Goal: Task Accomplishment & Management: Use online tool/utility

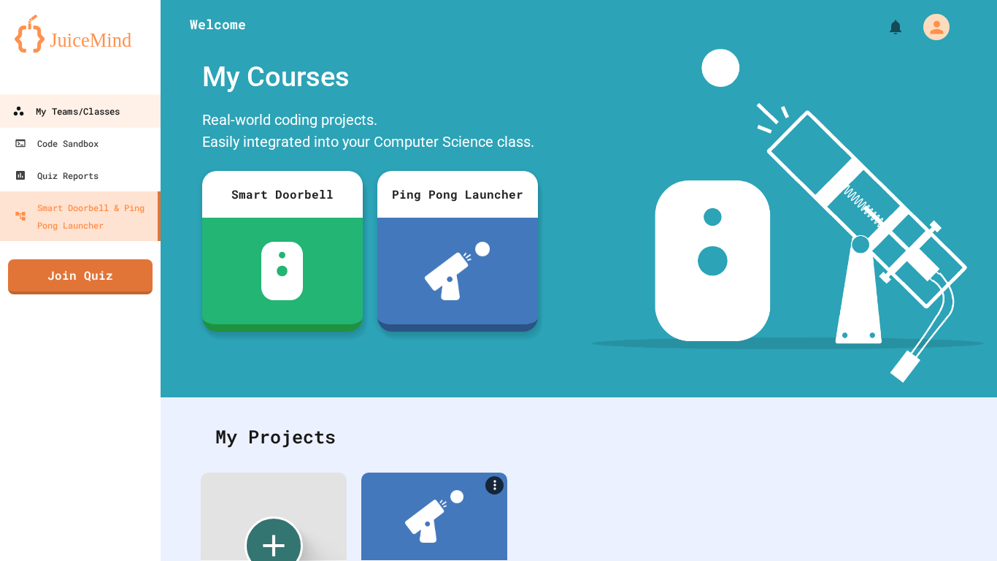
click at [79, 118] on div "My Teams/Classes" at bounding box center [65, 111] width 107 height 18
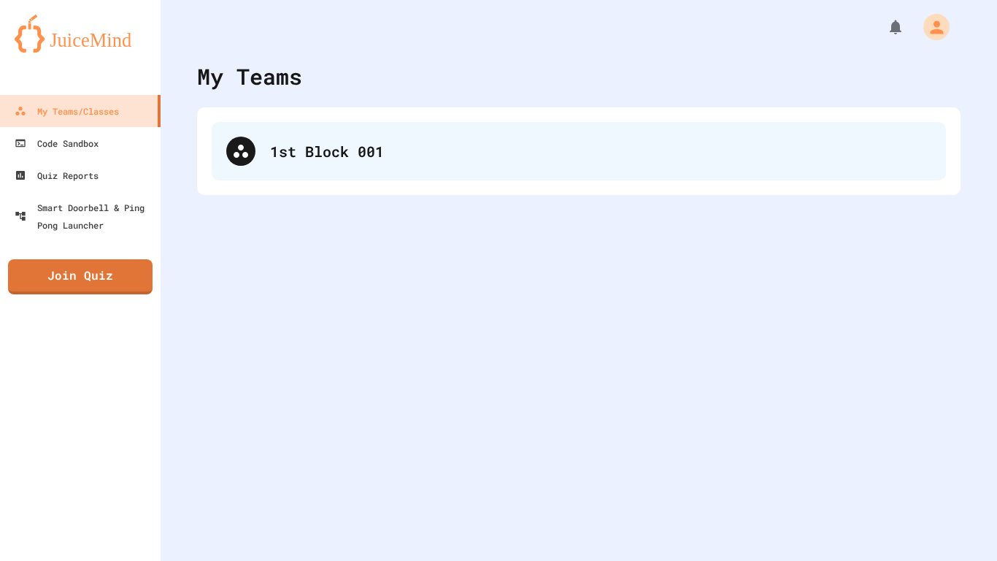
click at [310, 129] on div "1st Block 001" at bounding box center [579, 151] width 734 height 58
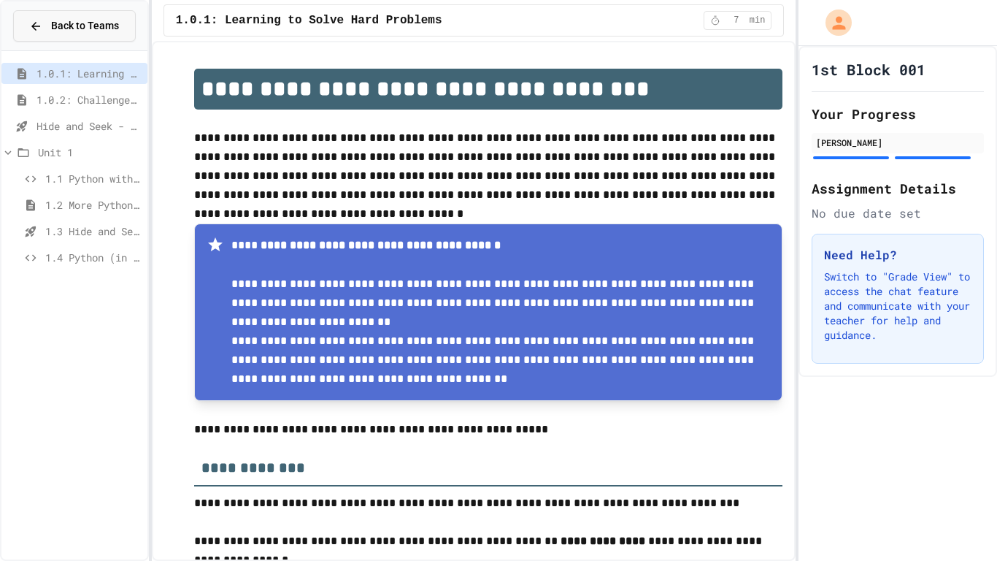
click at [45, 11] on button "Back to Teams" at bounding box center [74, 25] width 123 height 31
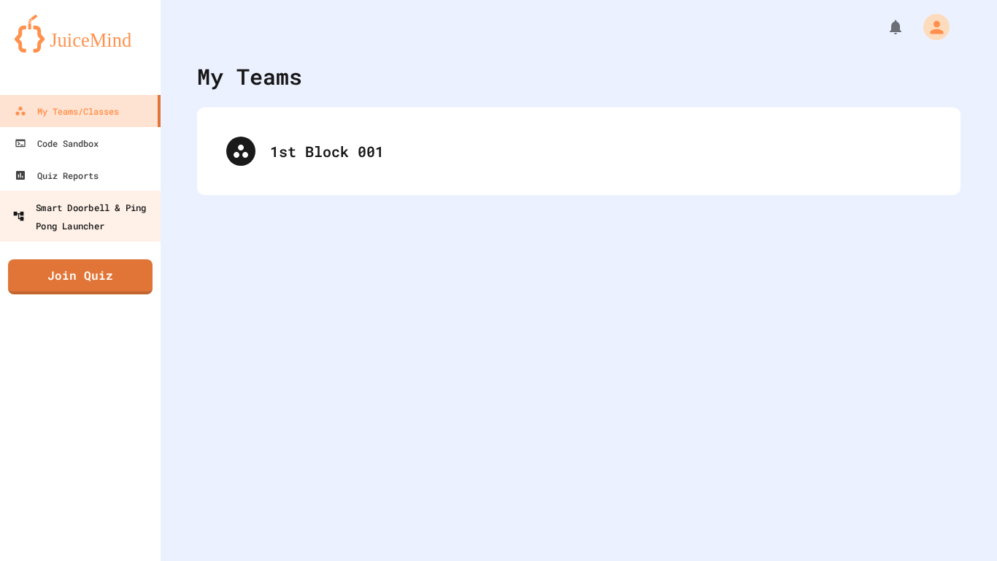
click at [50, 203] on div "Smart Doorbell & Ping Pong Launcher" at bounding box center [84, 216] width 145 height 36
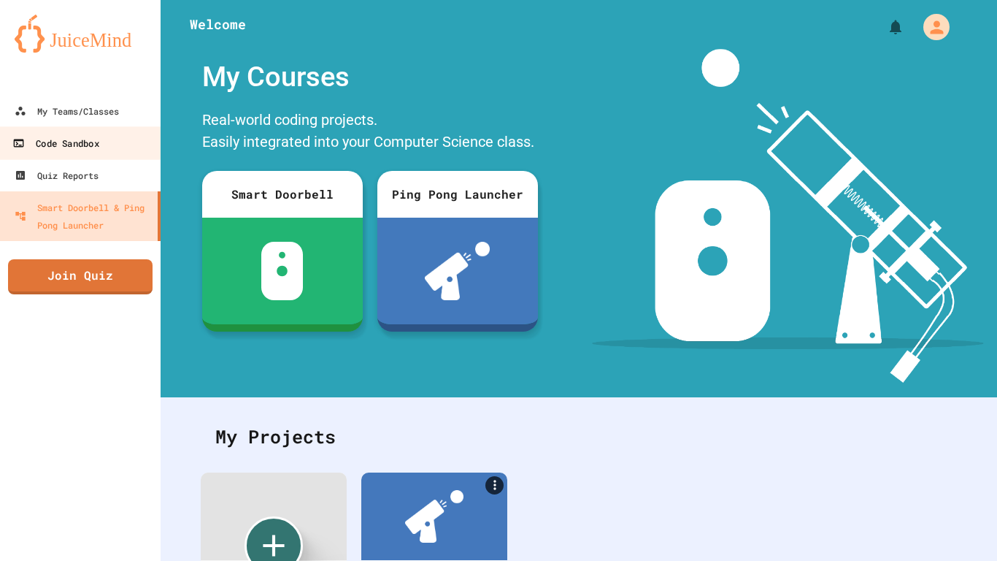
click at [45, 142] on div "Code Sandbox" at bounding box center [55, 143] width 86 height 18
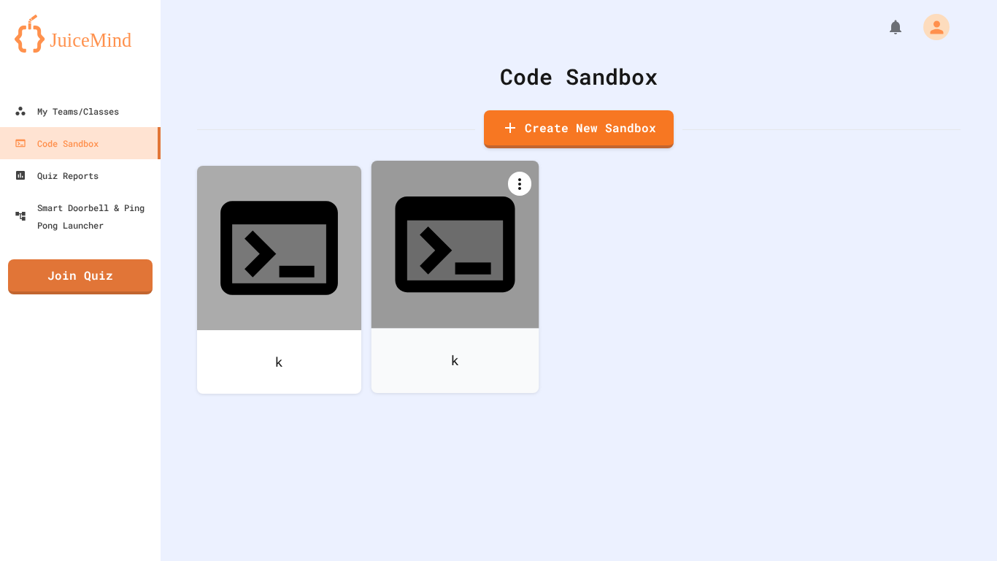
click at [512, 187] on icon at bounding box center [520, 184] width 18 height 18
click at [524, 443] on li "Delete" at bounding box center [463, 466] width 150 height 47
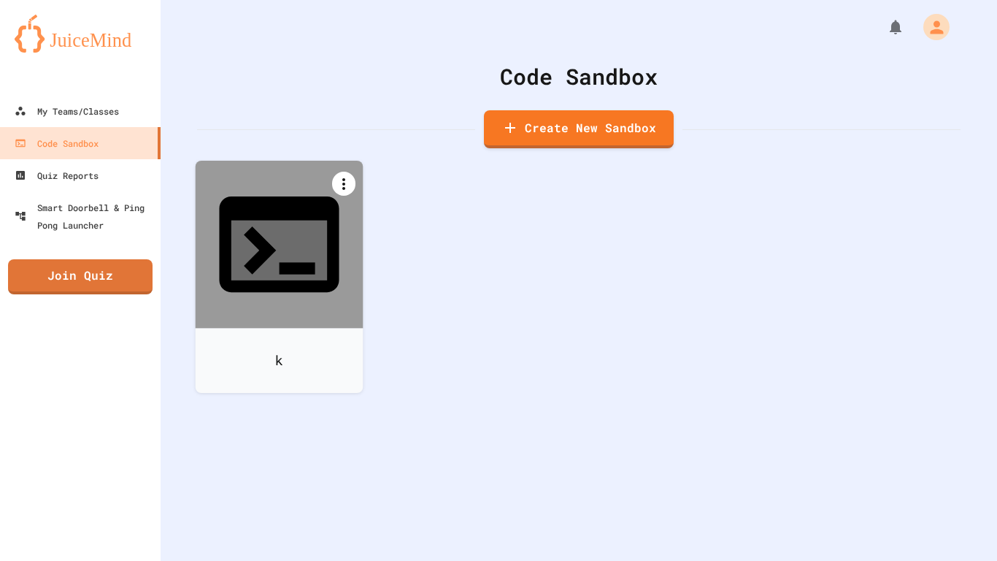
click at [350, 184] on icon at bounding box center [344, 184] width 18 height 18
click at [296, 447] on icon at bounding box center [287, 456] width 18 height 18
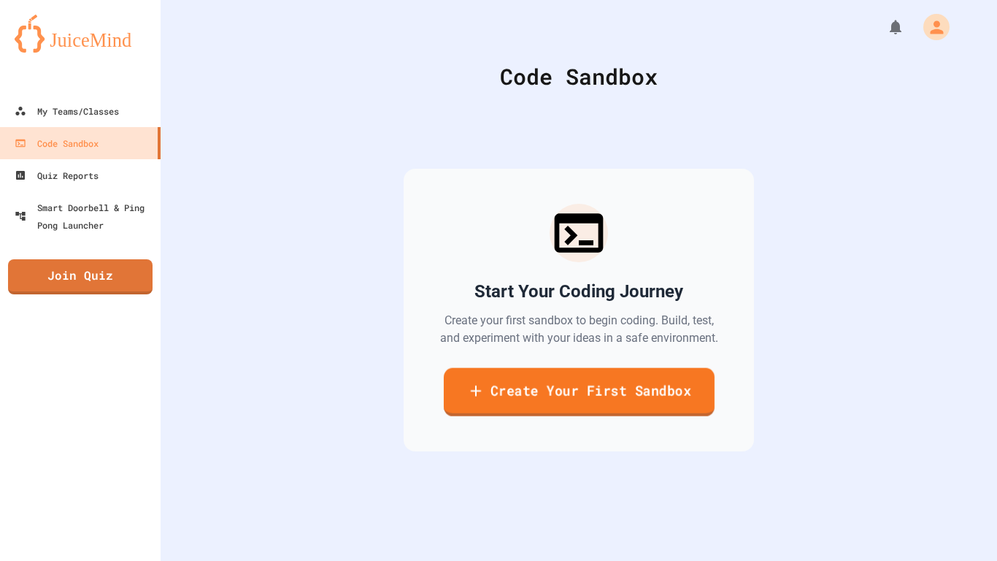
click at [504, 388] on link "Create Your First Sandbox" at bounding box center [578, 392] width 271 height 48
